Goal: Submit feedback/report problem: Submit feedback/report problem

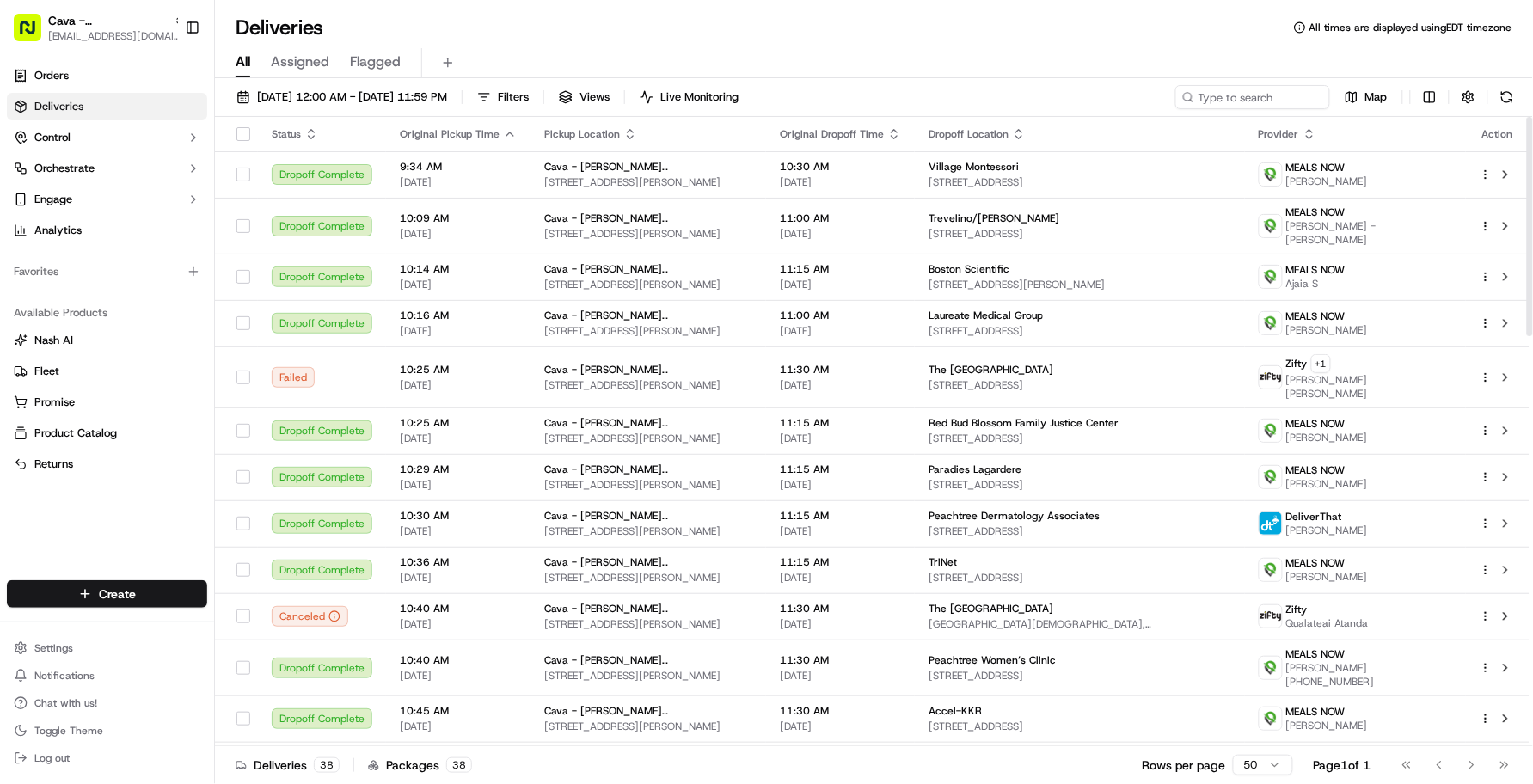
click at [548, 51] on div "All Assigned Flagged" at bounding box center [874, 62] width 1318 height 30
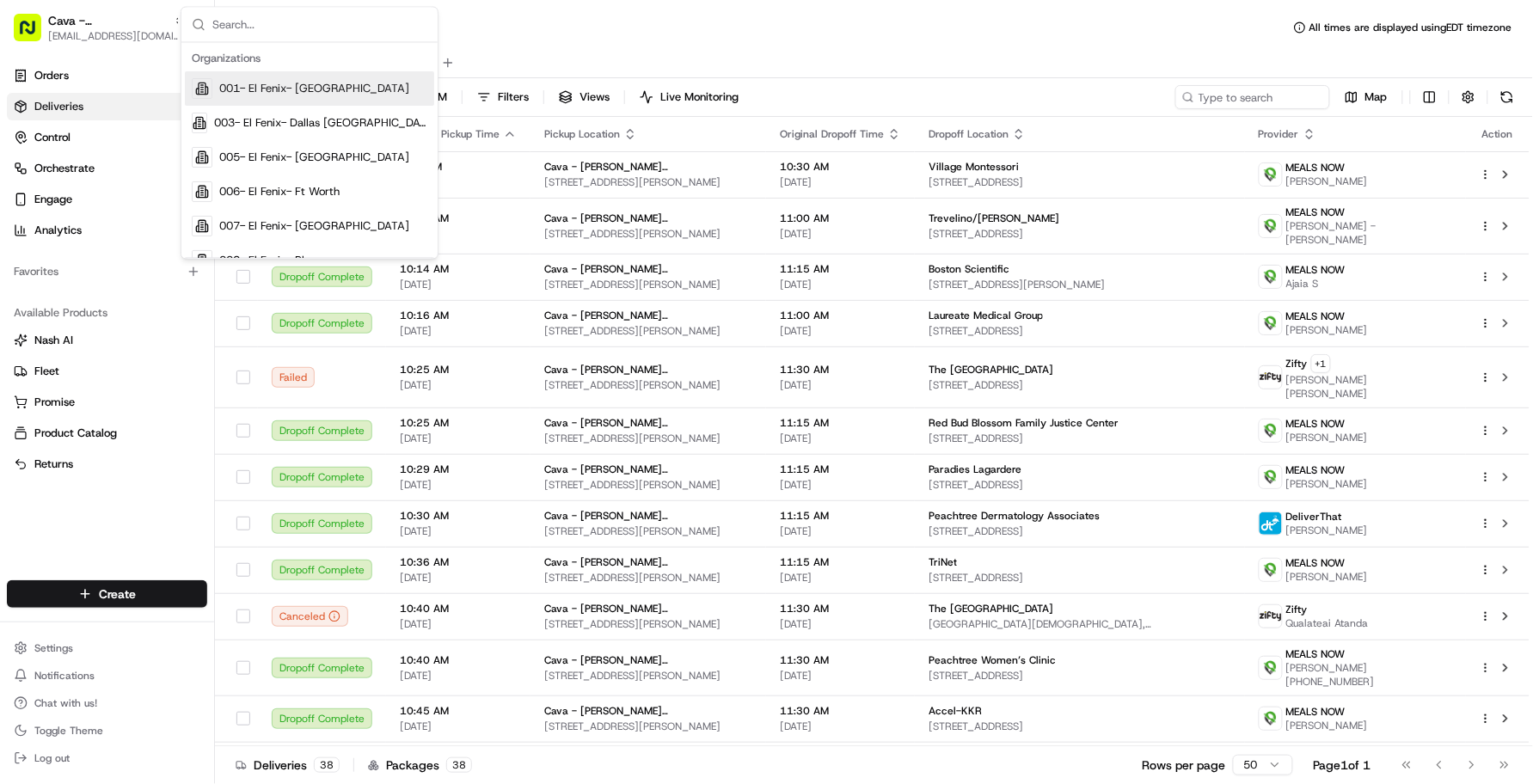
click at [548, 51] on div "All Assigned Flagged" at bounding box center [874, 62] width 1318 height 30
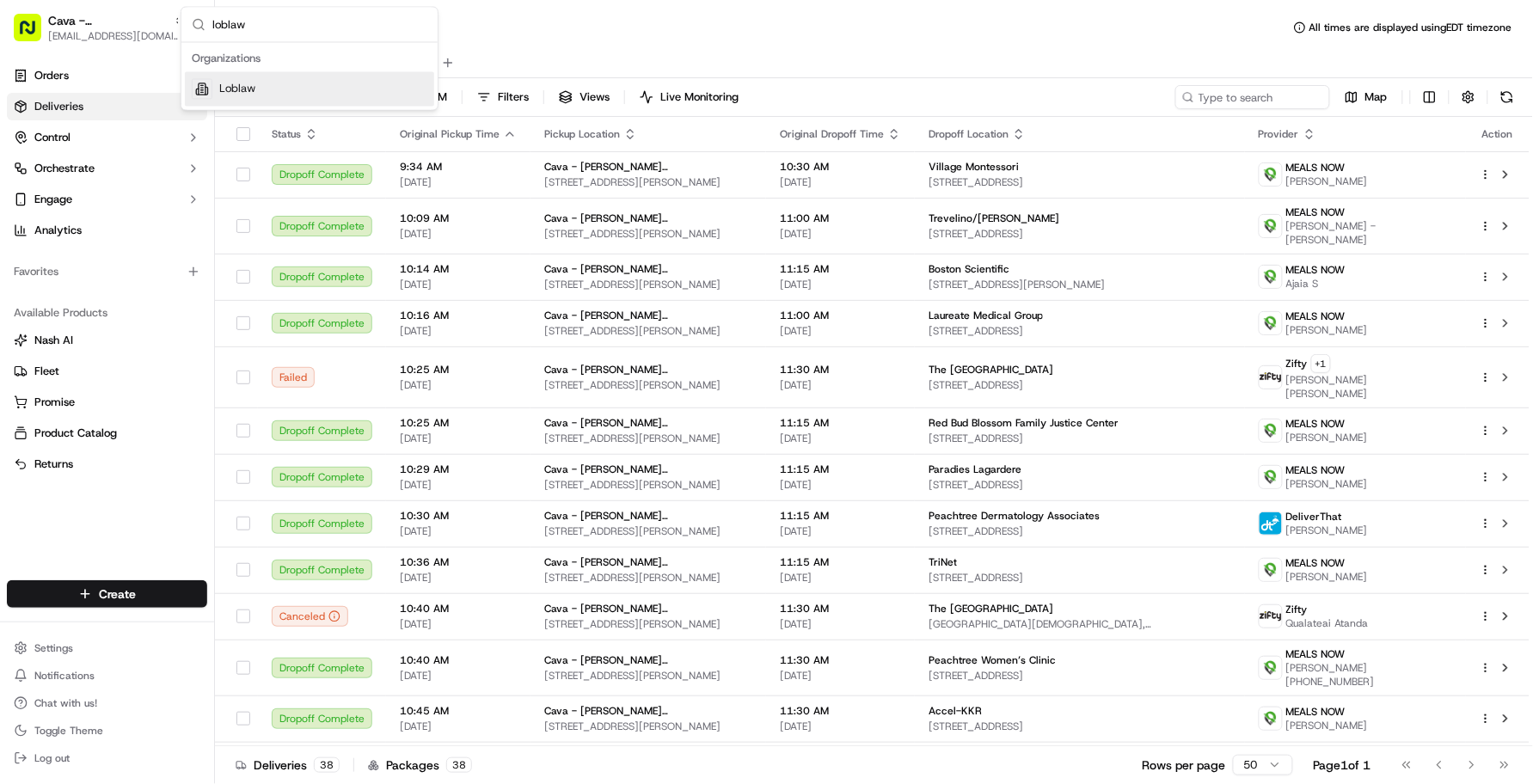
type input "loblaw"
click at [385, 79] on div "Loblaw" at bounding box center [309, 89] width 249 height 34
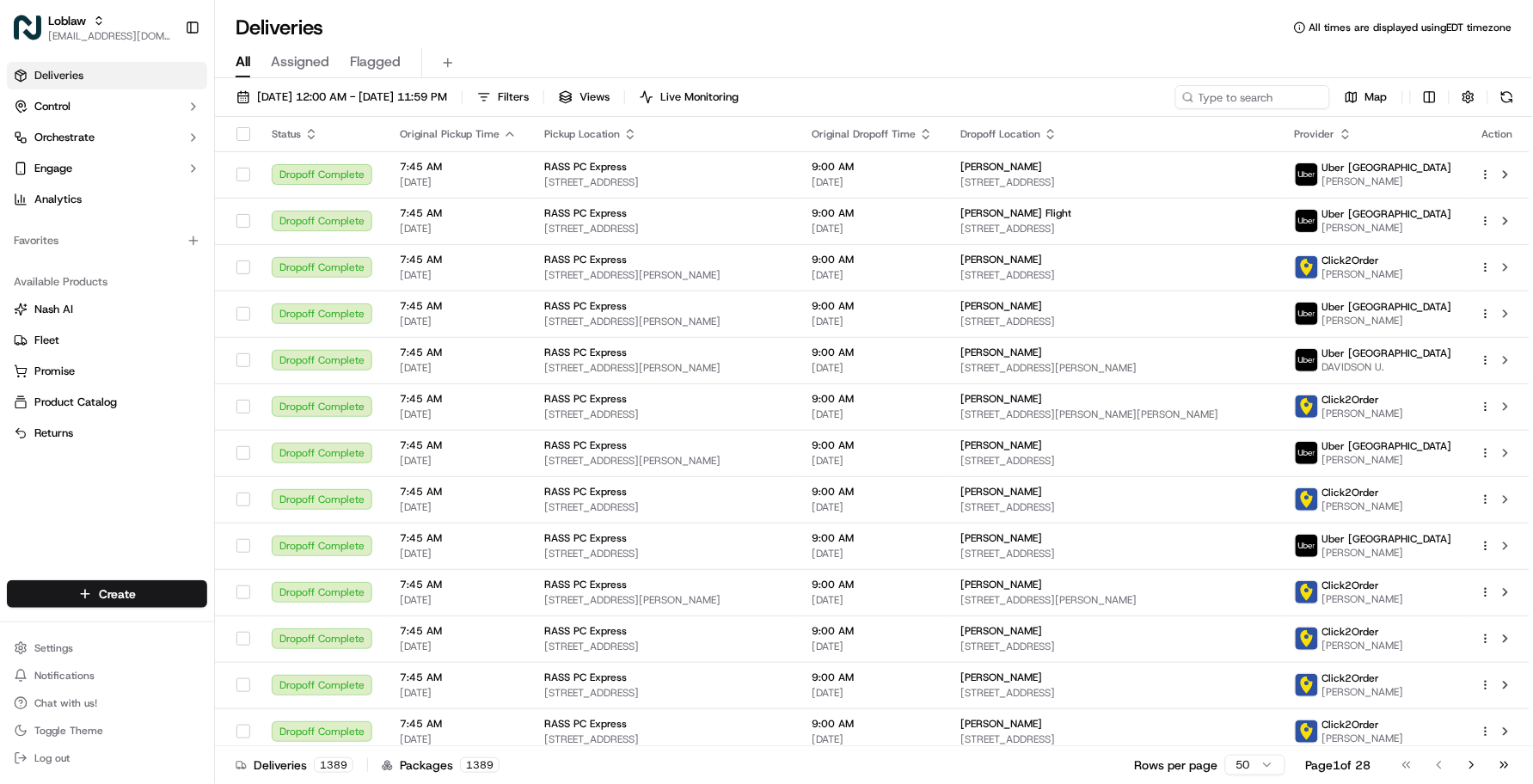
click at [471, 28] on div "Deliveries All times are displayed using EDT timezone" at bounding box center [874, 28] width 1318 height 28
click at [1221, 95] on input at bounding box center [1227, 97] width 206 height 24
paste input "531900013750764"
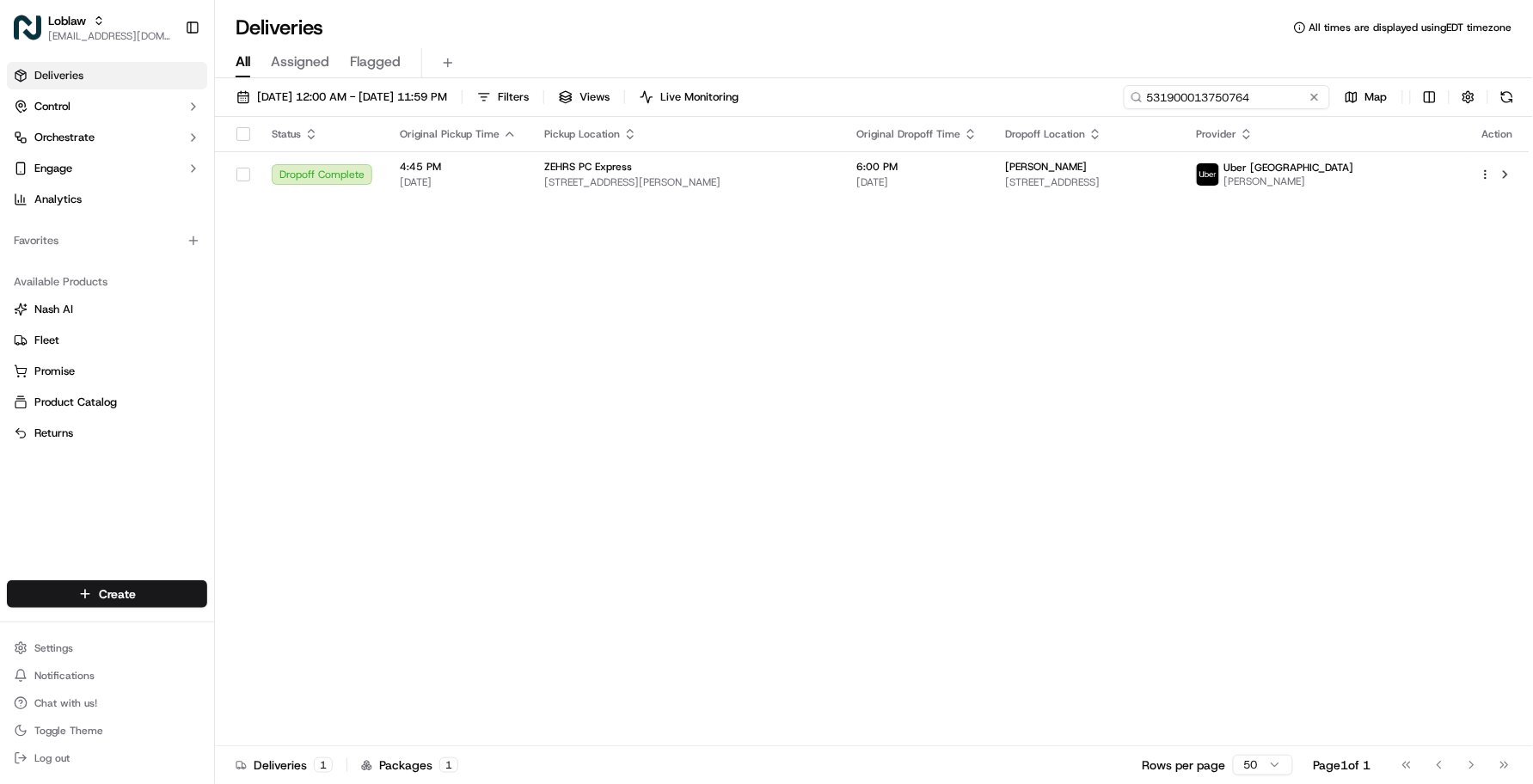
type input "531900013750764"
click at [900, 401] on div "Status Original Pickup Time Pickup Location Original Dropoff Time Dropoff Locat…" at bounding box center [872, 431] width 1314 height 629
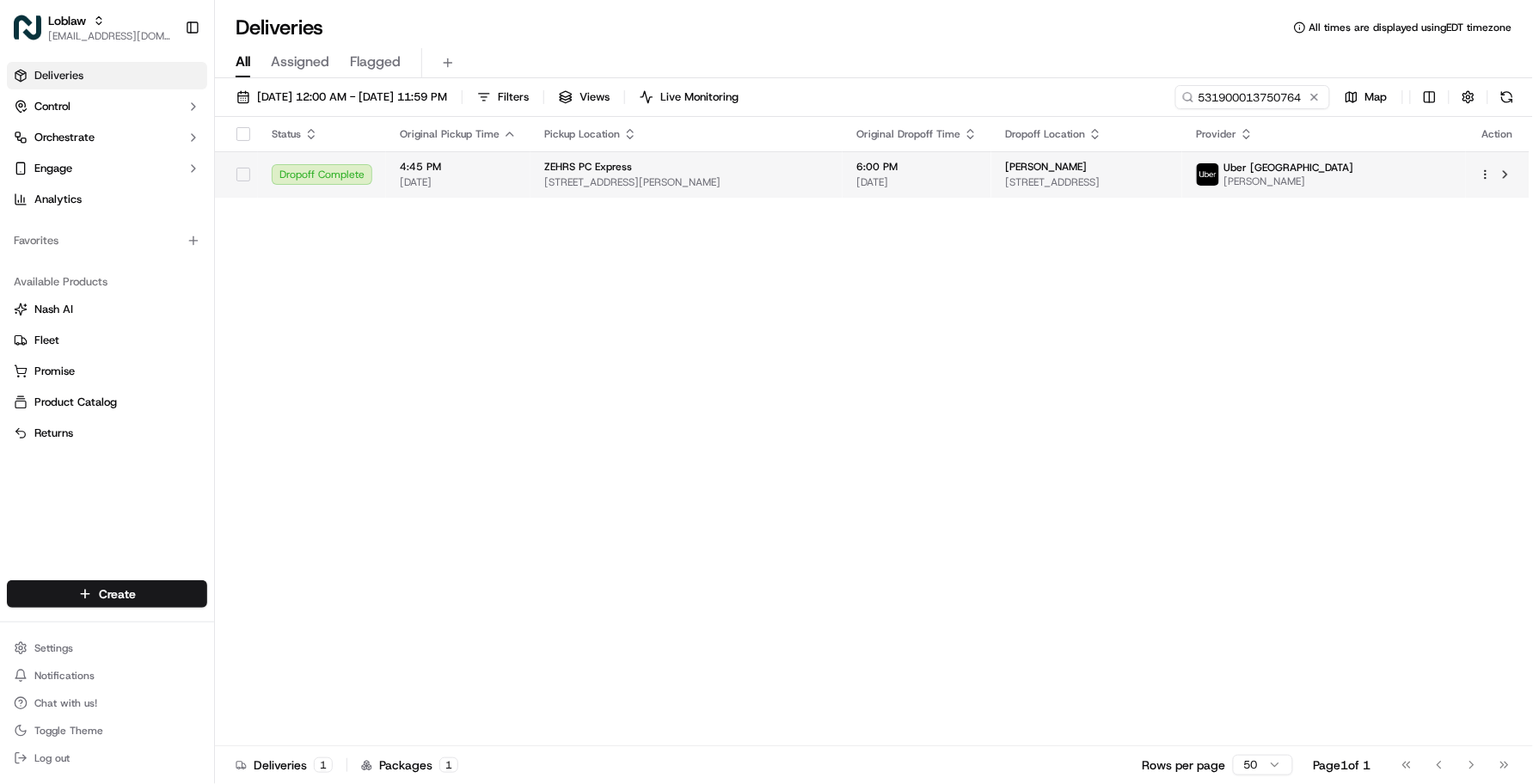
click at [1004, 187] on td "[PERSON_NAME] [STREET_ADDRESS]" at bounding box center [1087, 175] width 191 height 46
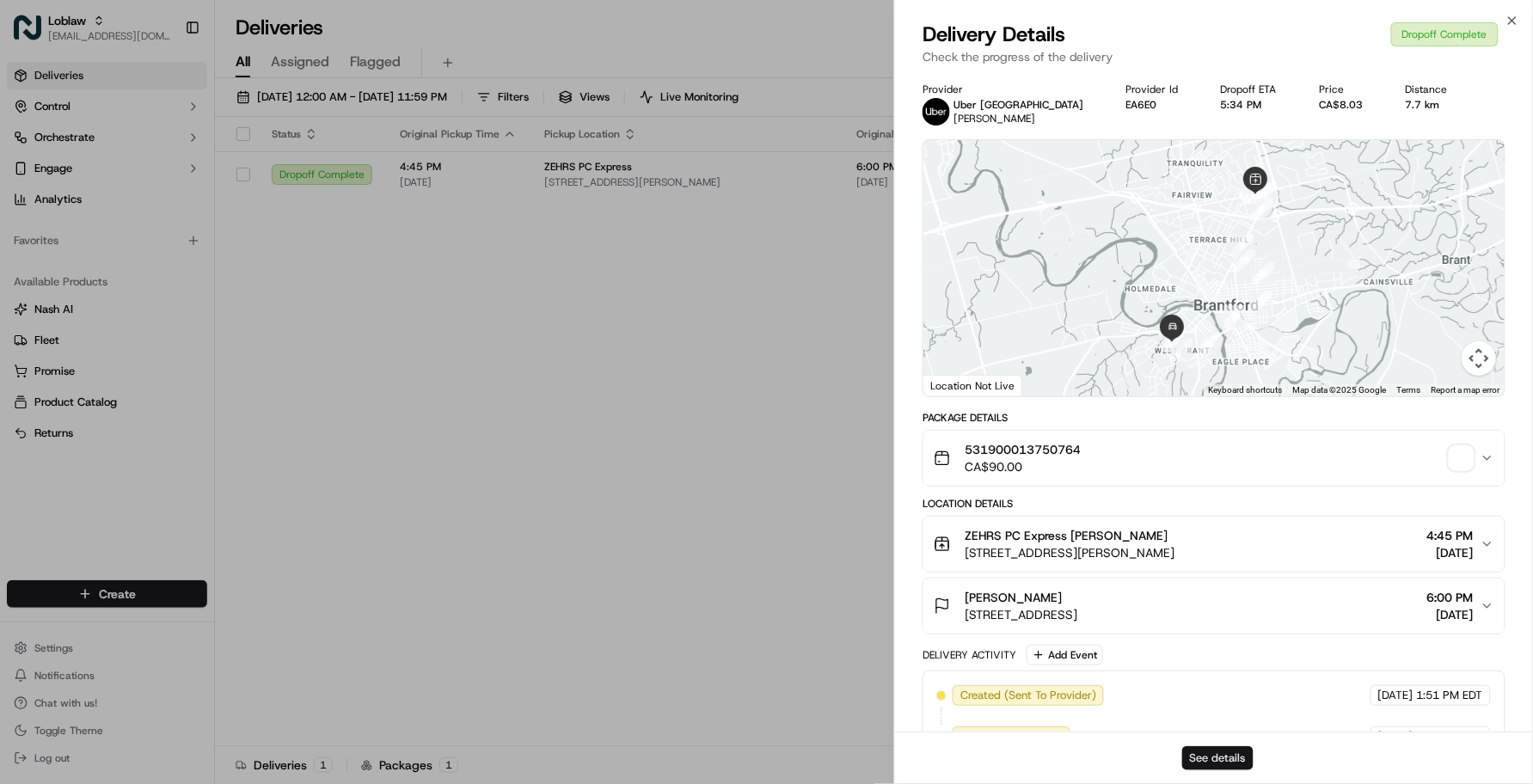
click at [1215, 755] on button "See details" at bounding box center [1218, 757] width 72 height 24
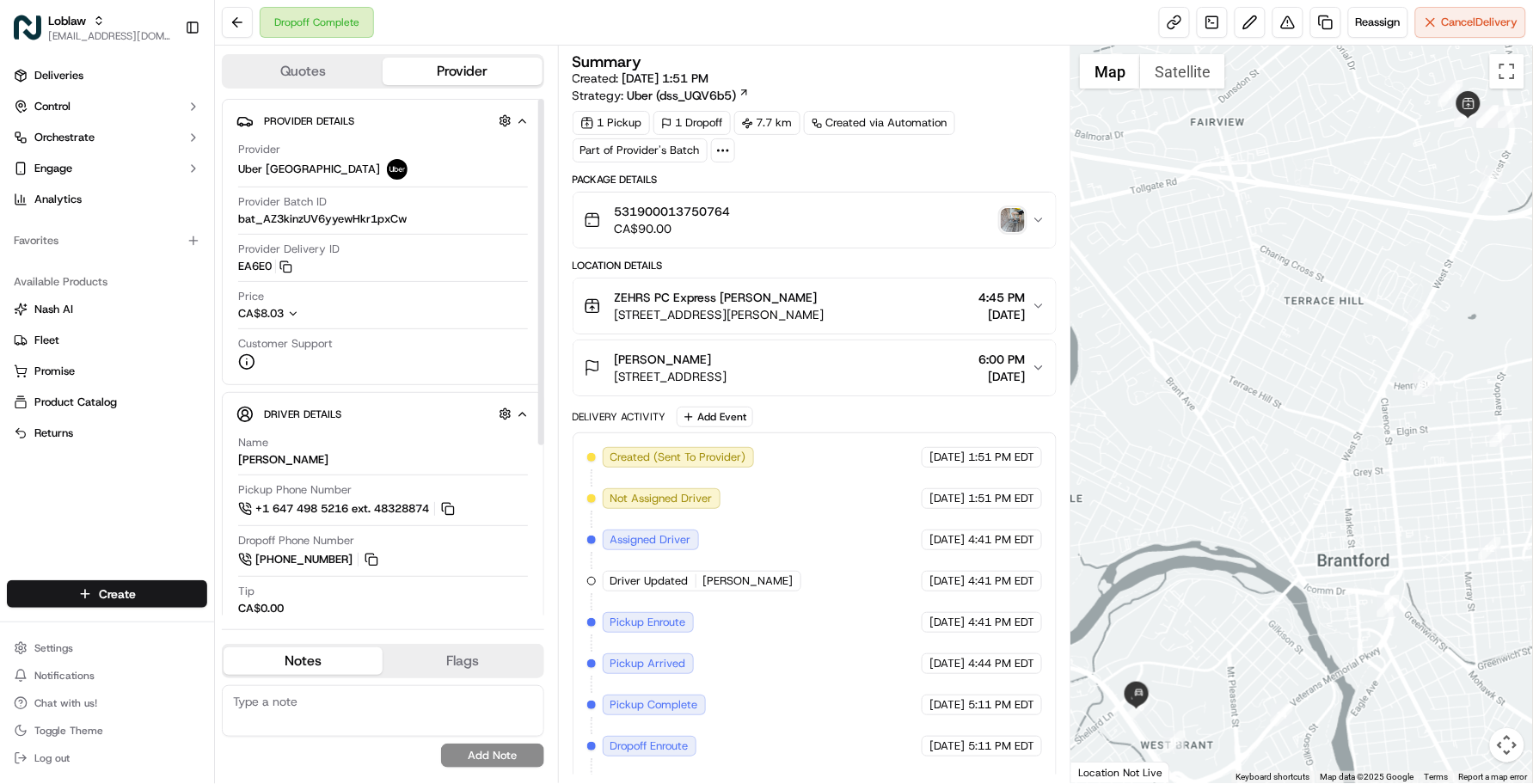
click at [383, 285] on div "Provider Uber Canada Provider Batch ID bat_AZ3kinzUV6yyewHkr1pxCw Provider Deli…" at bounding box center [383, 256] width 293 height 243
click at [1284, 36] on button at bounding box center [1288, 22] width 31 height 31
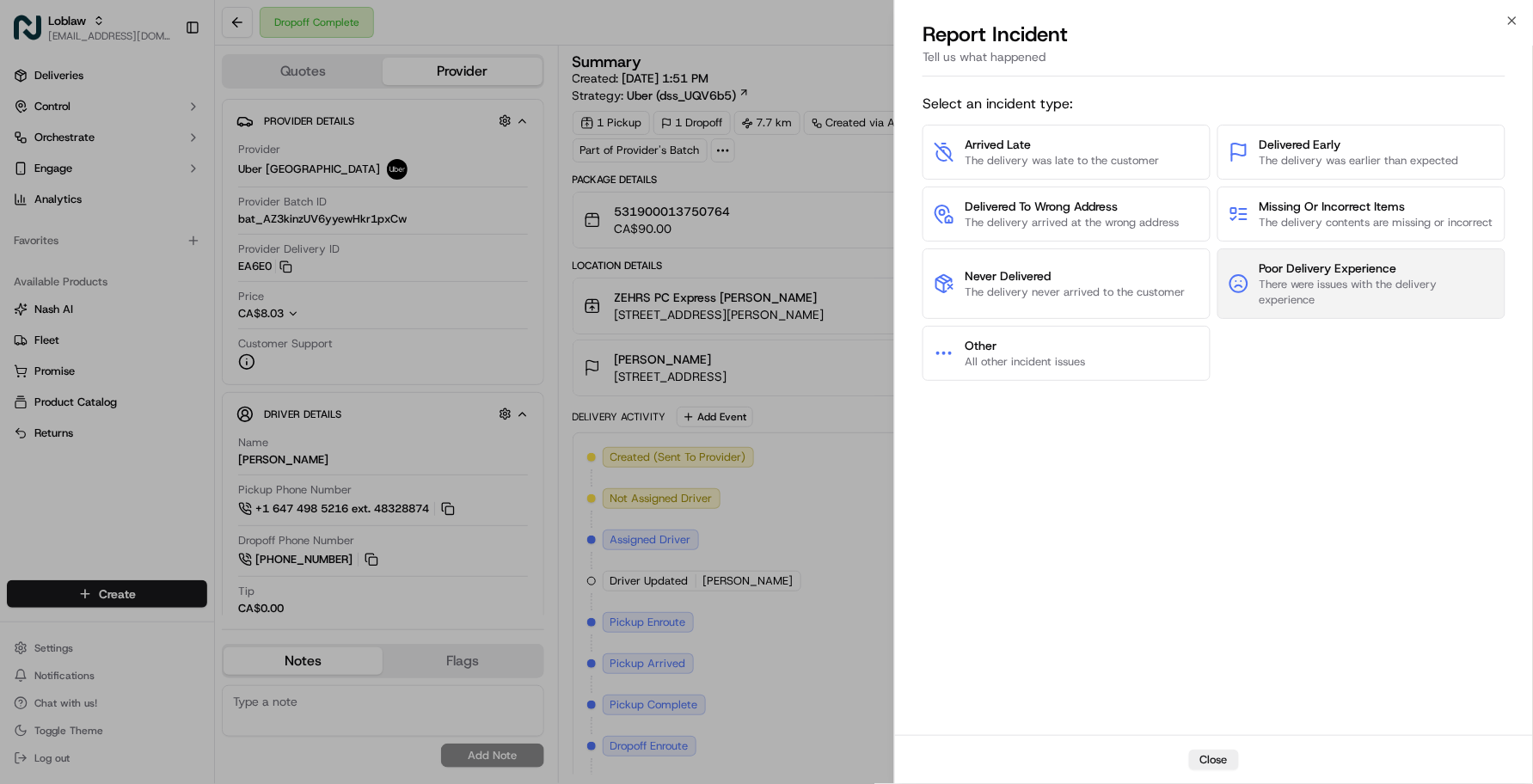
click at [1299, 307] on span "There were issues with the delivery experience" at bounding box center [1377, 292] width 235 height 31
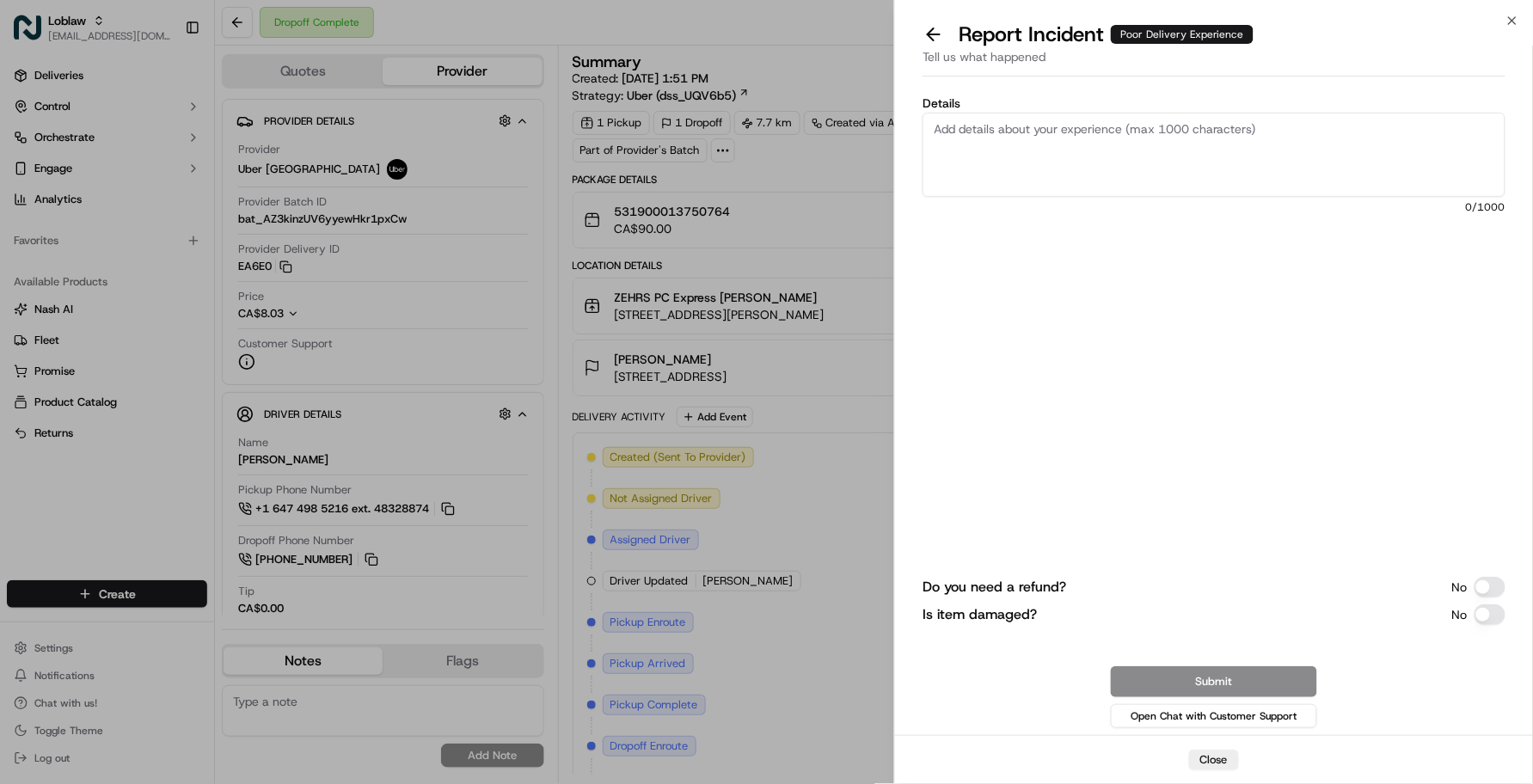
click at [1101, 537] on div "Do you need a refund? No Is item damaged? No Submit Open Chat with Customer Sup…" at bounding box center [1214, 549] width 583 height 363
click at [1086, 178] on textarea "Details" at bounding box center [1214, 154] width 583 height 85
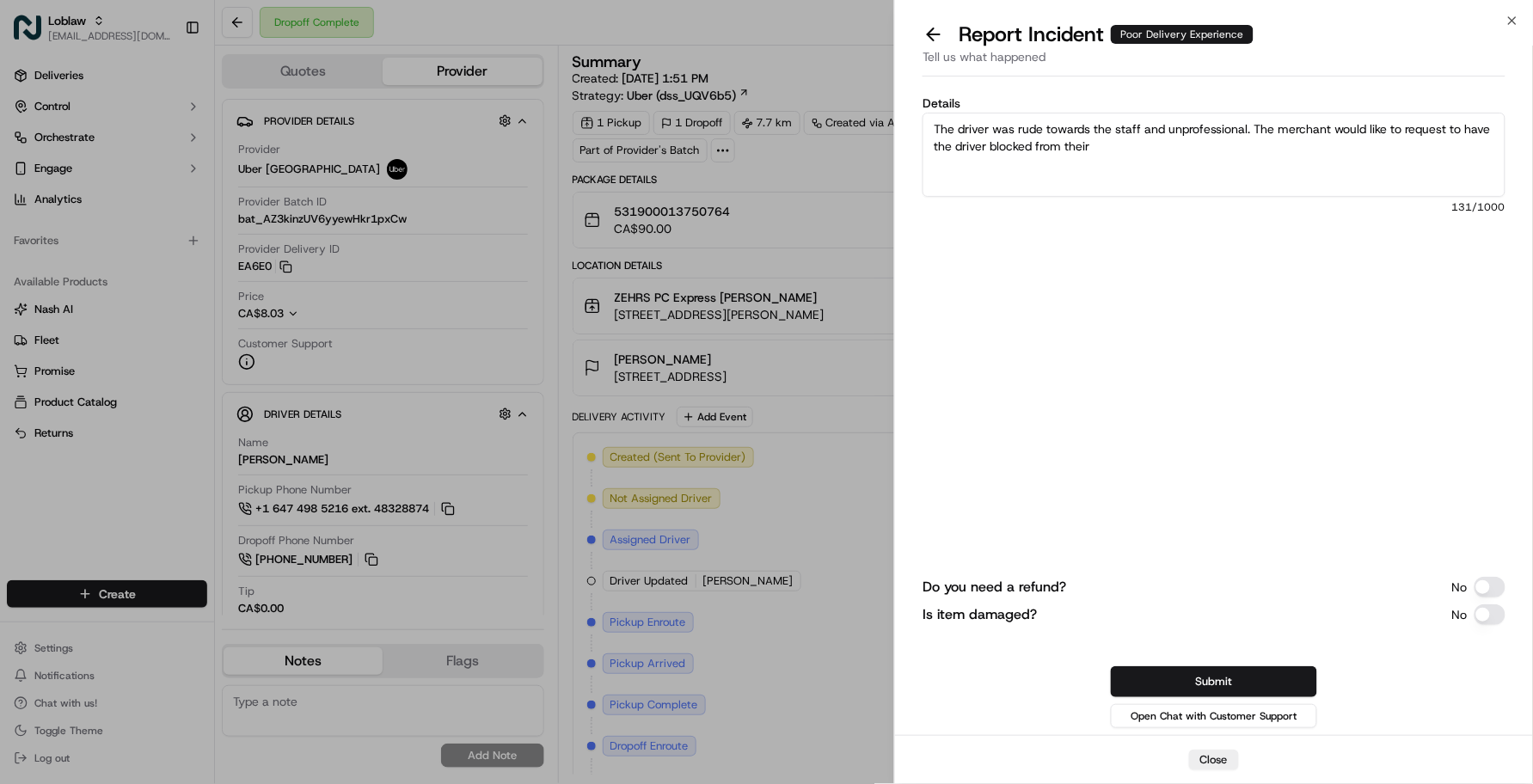
type textarea "The driver was rude towards the staff and unprofessional. The merchant would li…"
type button "on"
click at [1123, 144] on textarea "The driver was rude towards the staff and unprofessional. The merchant would li…" at bounding box center [1214, 154] width 583 height 85
click at [1215, 151] on textarea "The driver was rude towards the staff and unprofessional. The merchant would li…" at bounding box center [1214, 154] width 583 height 85
type textarea "The driver was rude towards the staff and unprofessional. The merchant would li…"
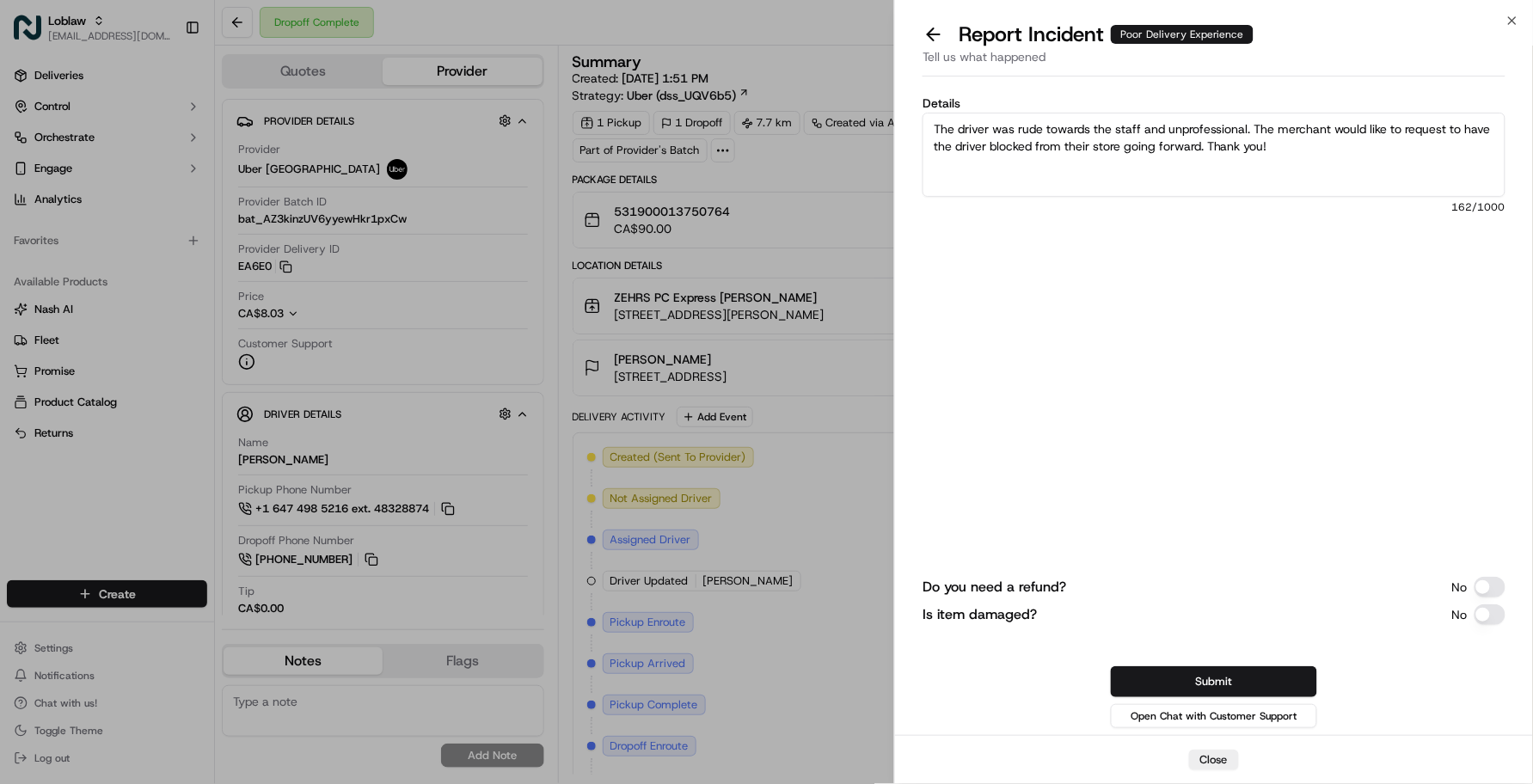
click at [1335, 138] on textarea "The driver was rude towards the staff and unprofessional. The merchant would li…" at bounding box center [1214, 154] width 583 height 85
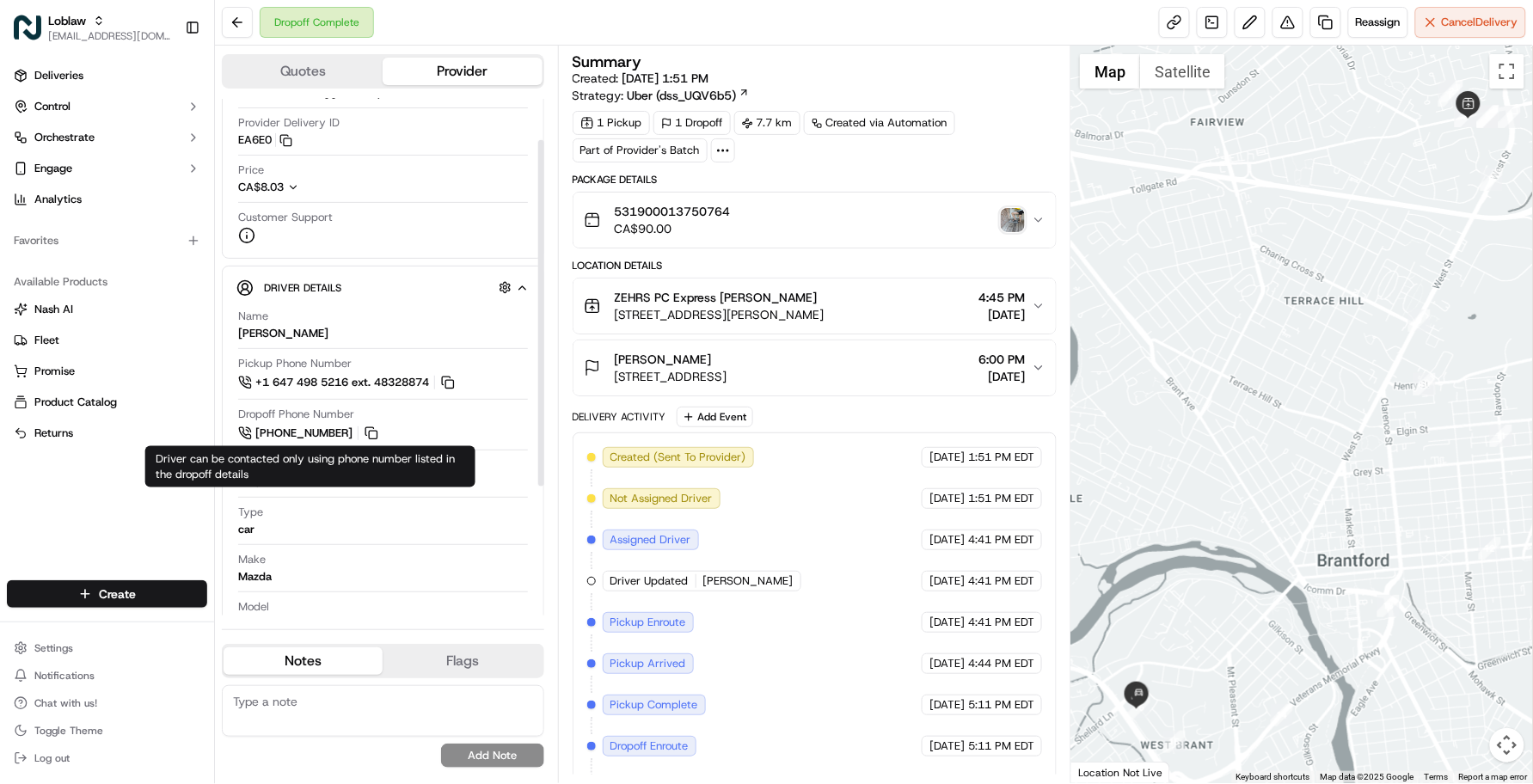
scroll to position [256, 0]
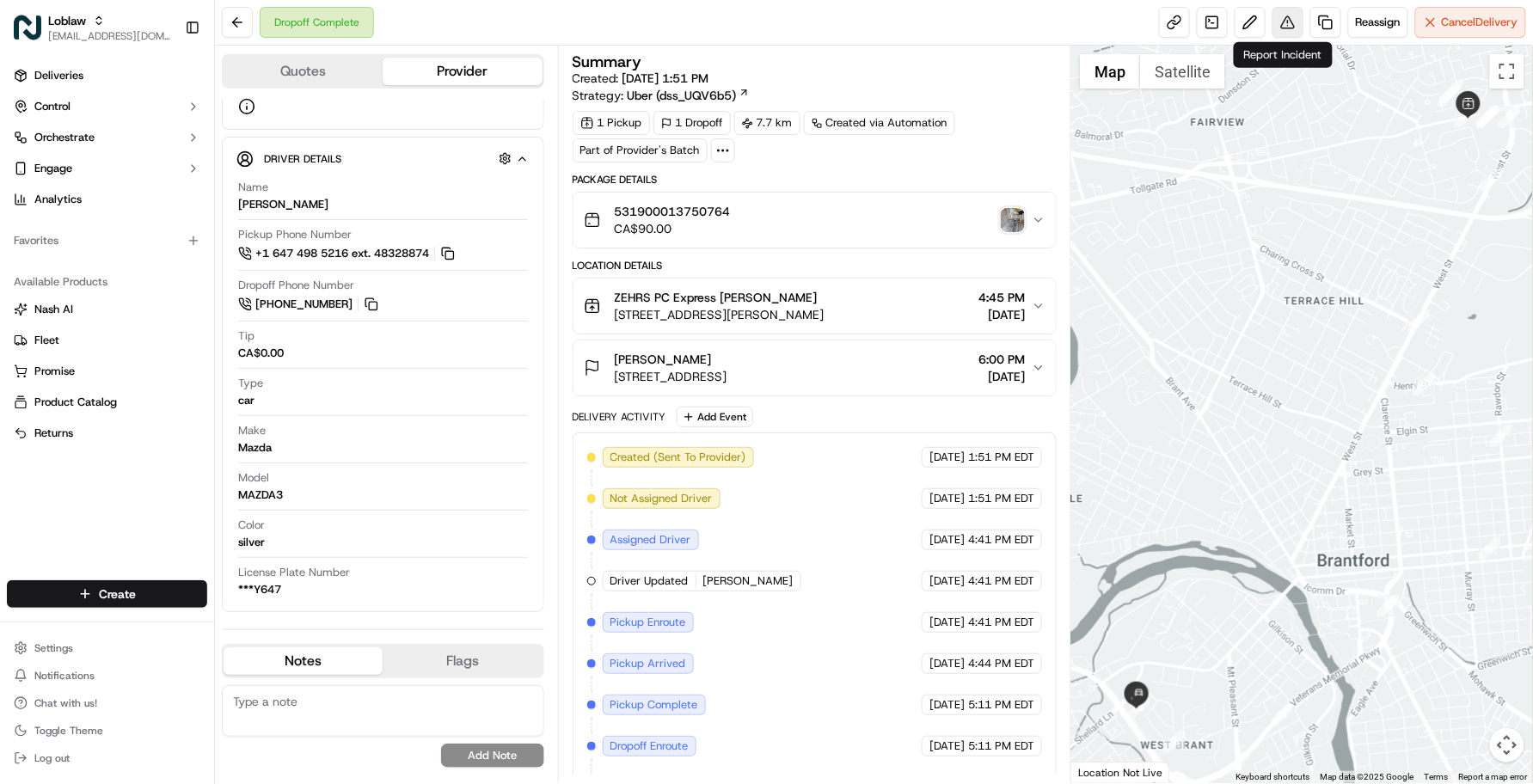
click at [1295, 27] on button at bounding box center [1288, 22] width 31 height 31
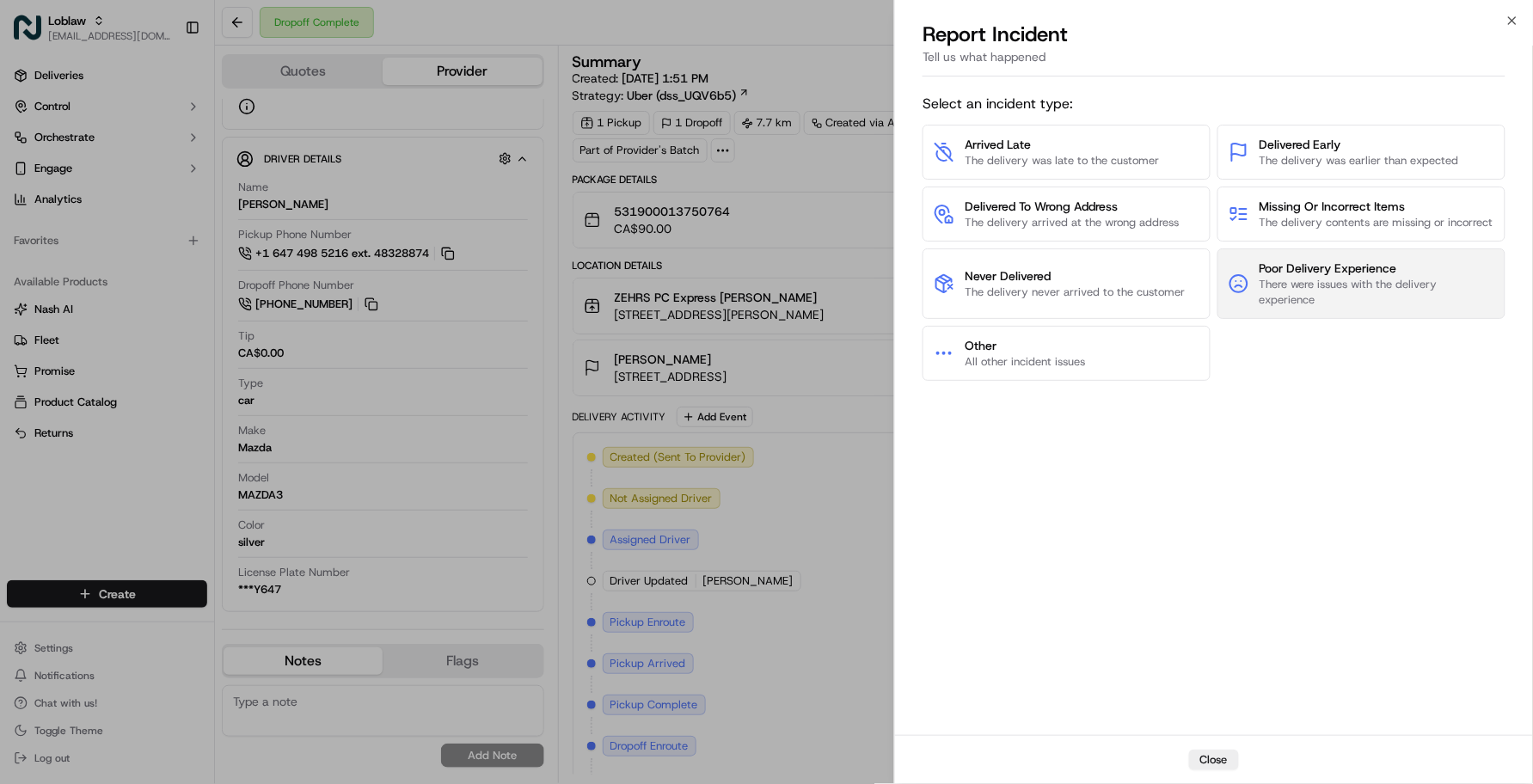
click at [1335, 308] on span "There were issues with the delivery experience" at bounding box center [1377, 292] width 235 height 31
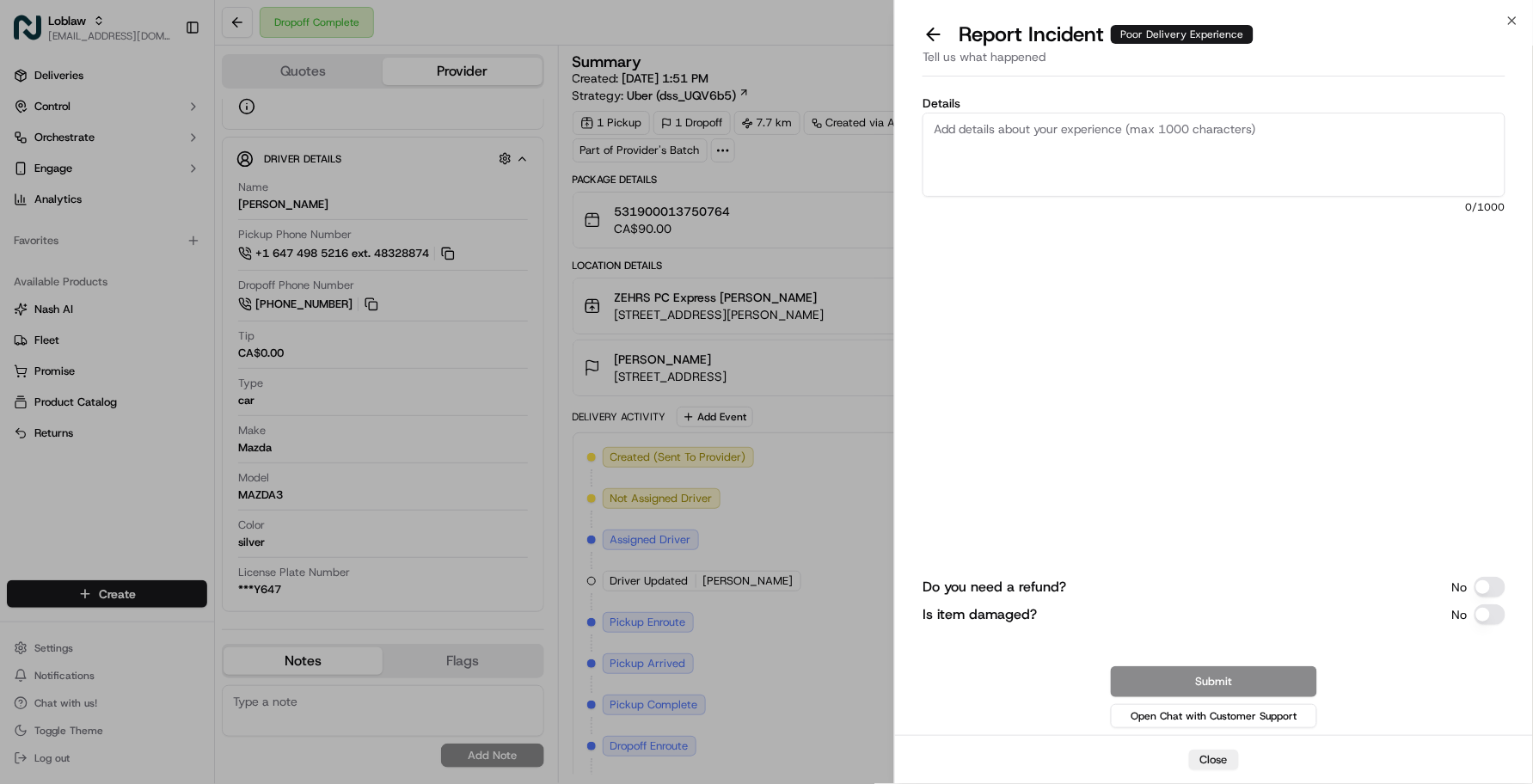
click at [1297, 276] on div "Details 0 /1000" at bounding box center [1214, 224] width 583 height 254
click at [1221, 175] on textarea "Details" at bounding box center [1214, 154] width 583 height 85
paste textarea "The driver was rude towards the staff and unprofessional. The merchant would li…"
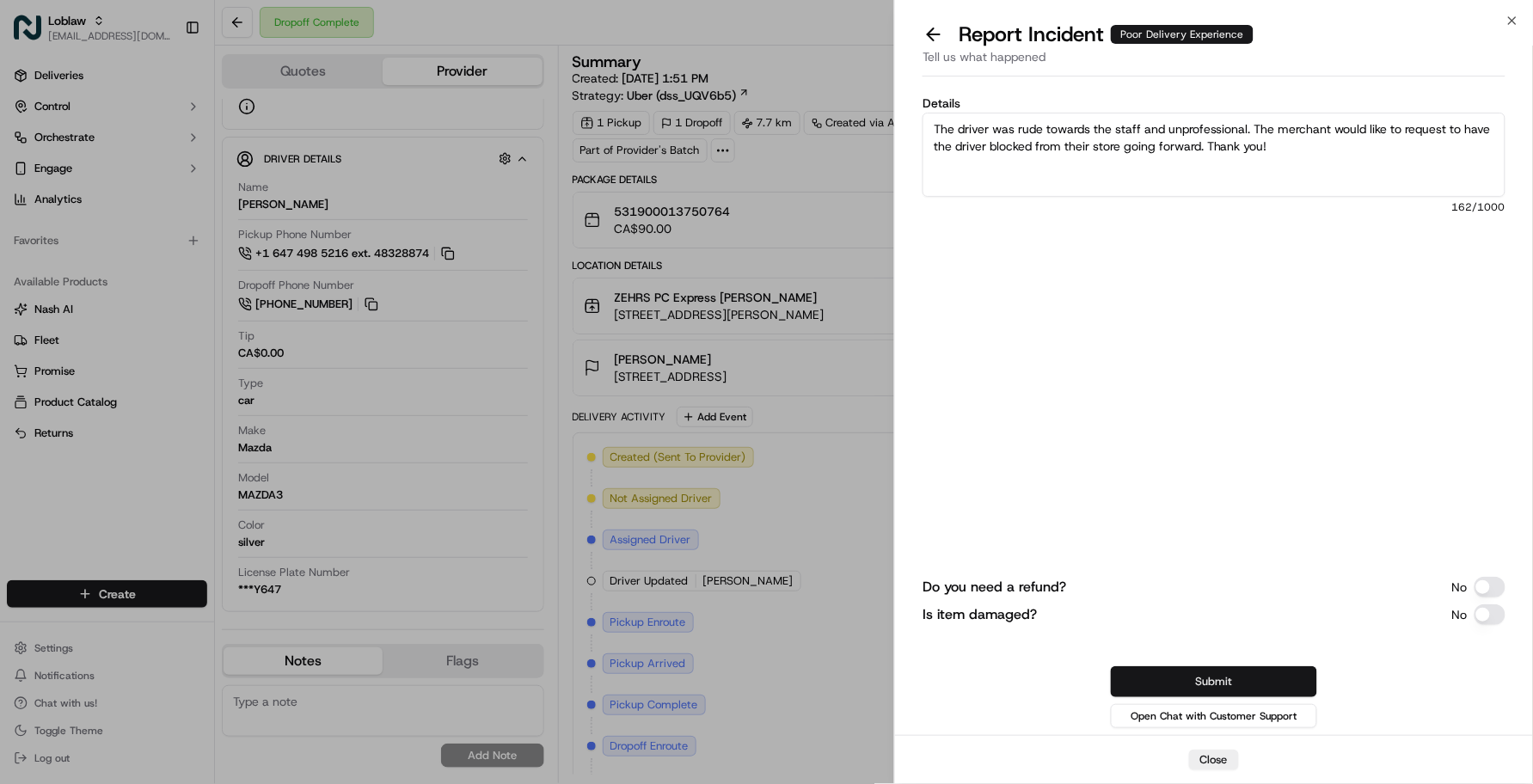
type textarea "The driver was rude towards the staff and unprofessional. The merchant would li…"
click at [1236, 676] on button "Submit" at bounding box center [1214, 682] width 206 height 31
